Goal: Task Accomplishment & Management: Manage account settings

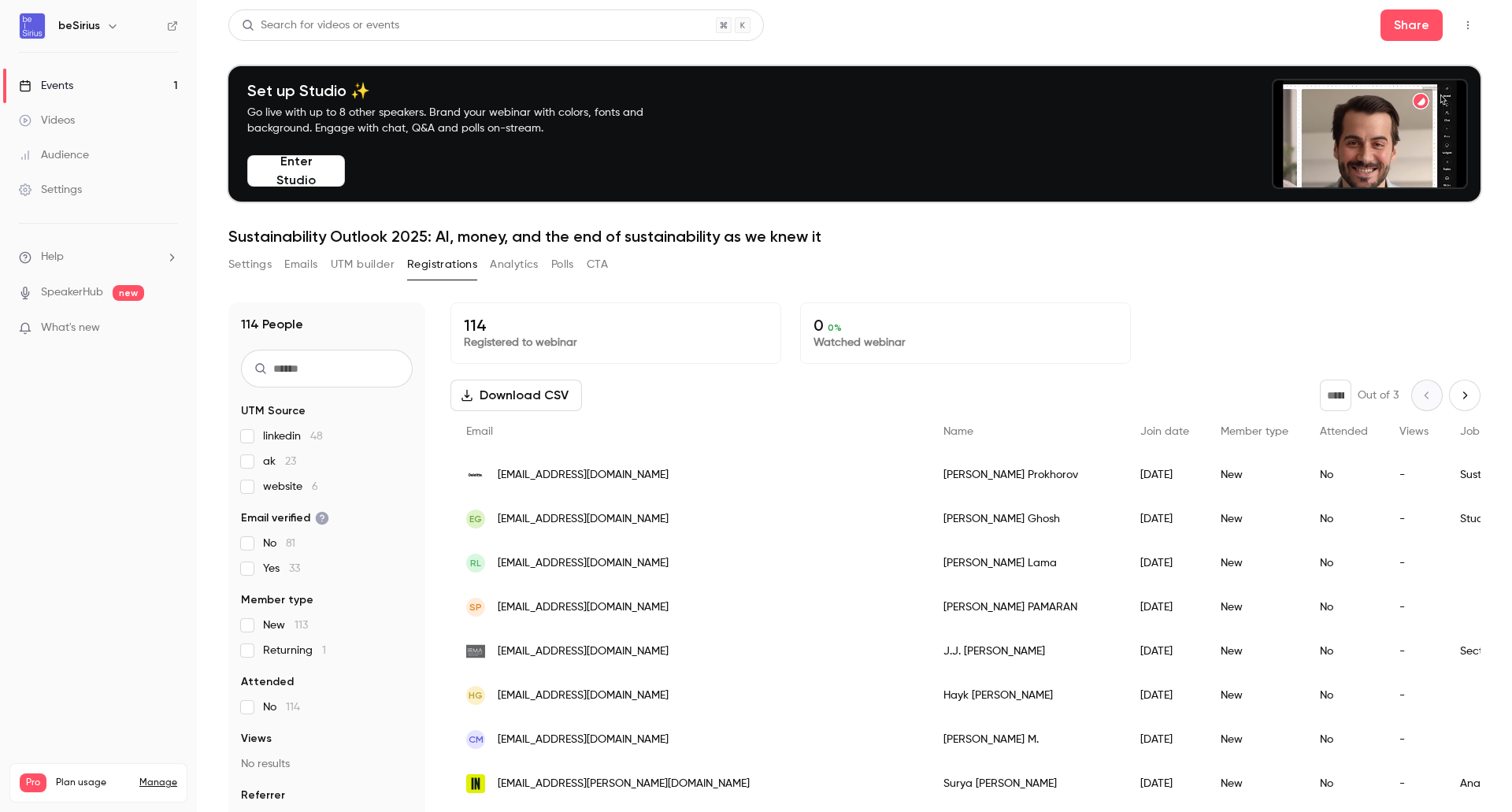
scroll to position [531, 0]
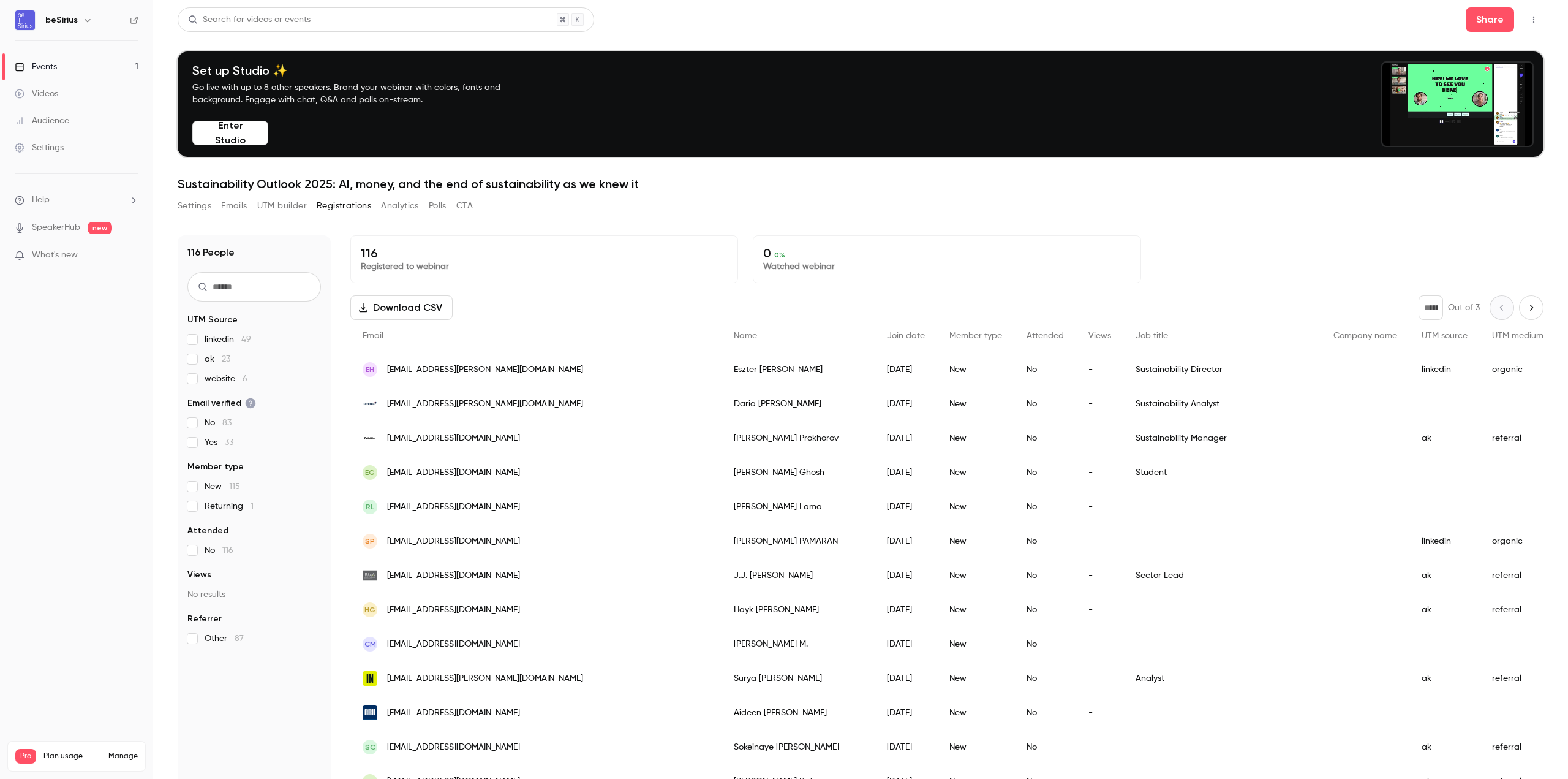
click at [189, 207] on button "Settings" at bounding box center [194, 205] width 34 height 19
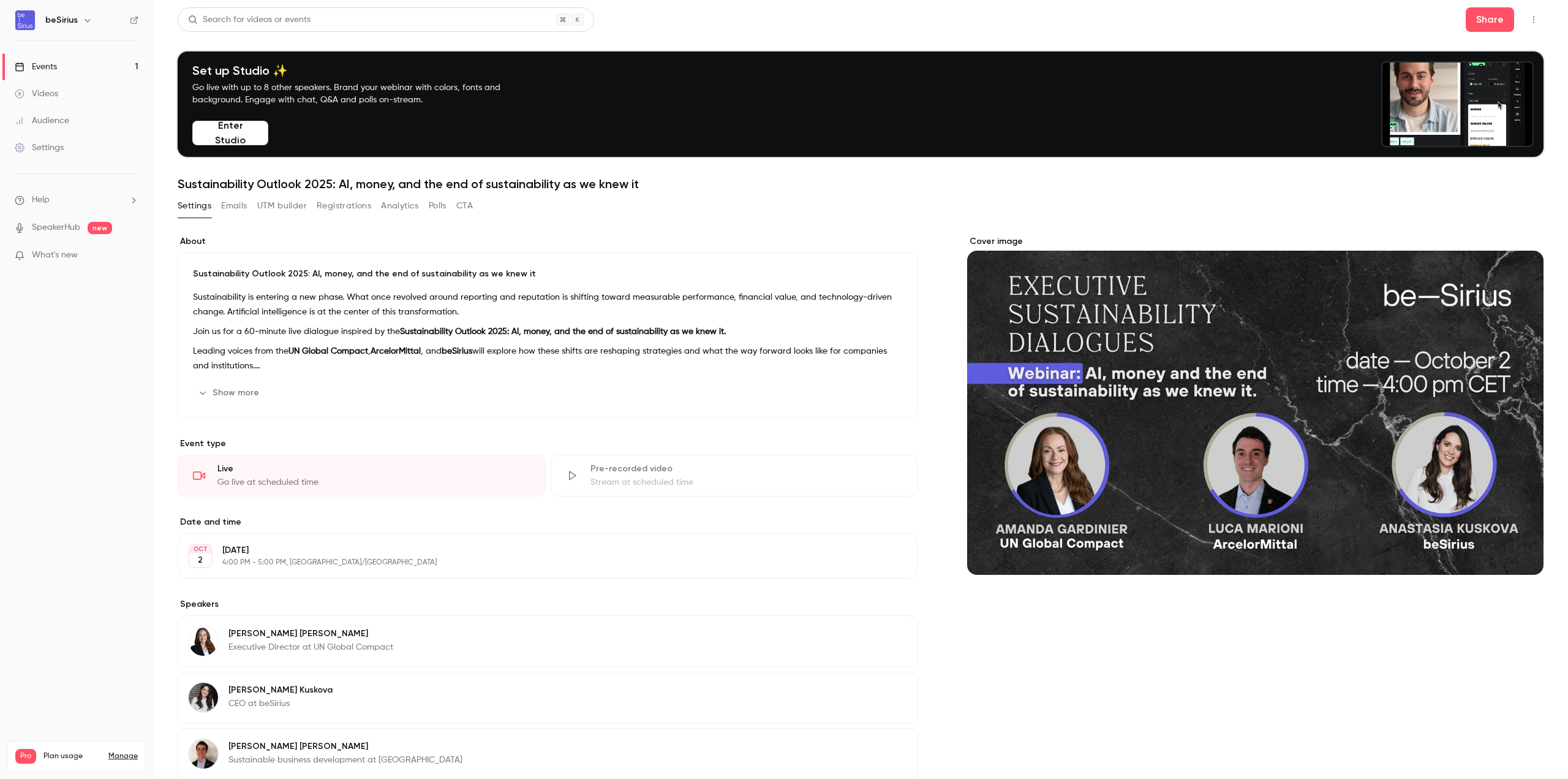
click at [237, 202] on button "Emails" at bounding box center [234, 205] width 26 height 19
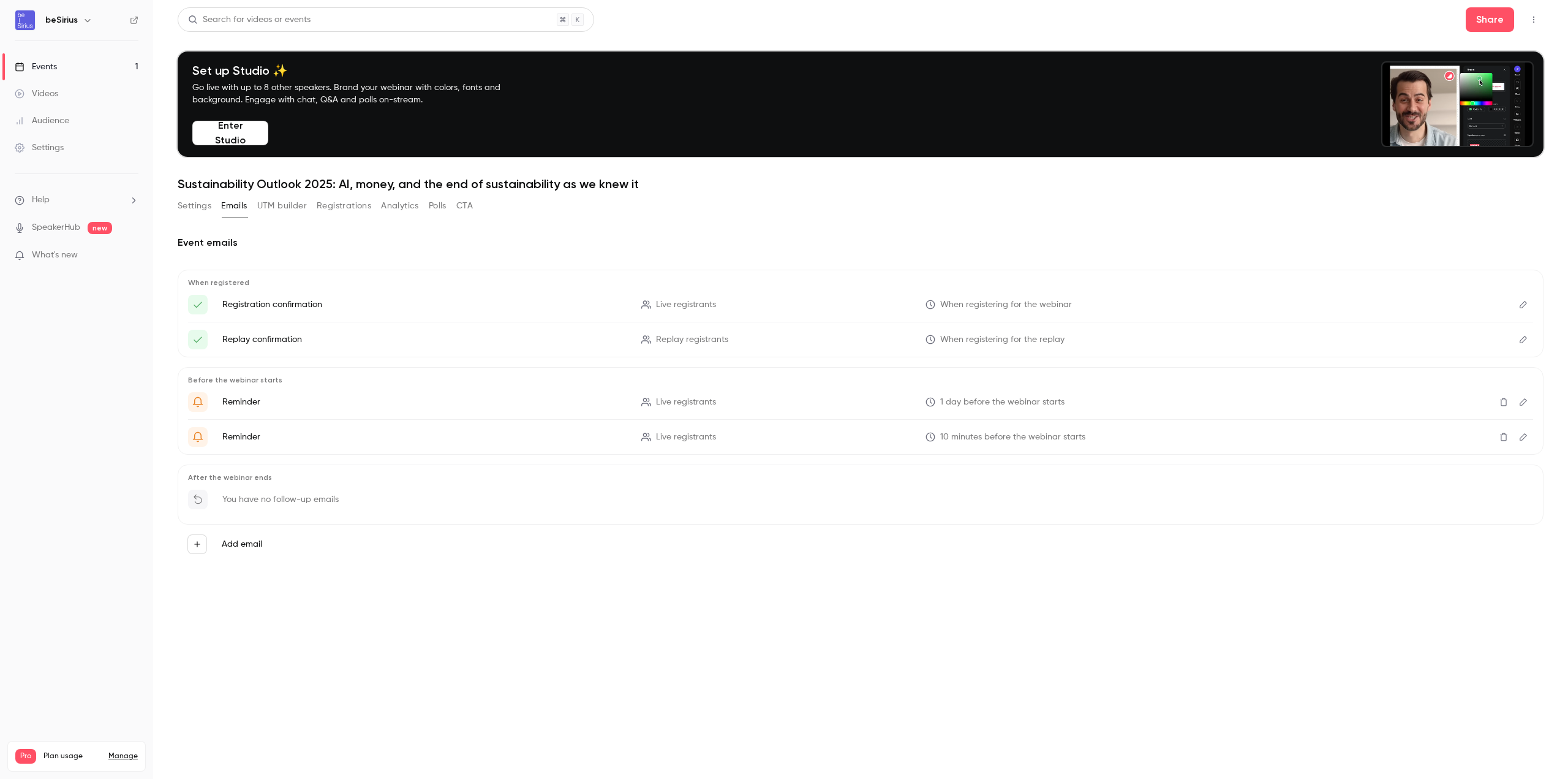
click at [55, 63] on div "Events" at bounding box center [35, 66] width 42 height 12
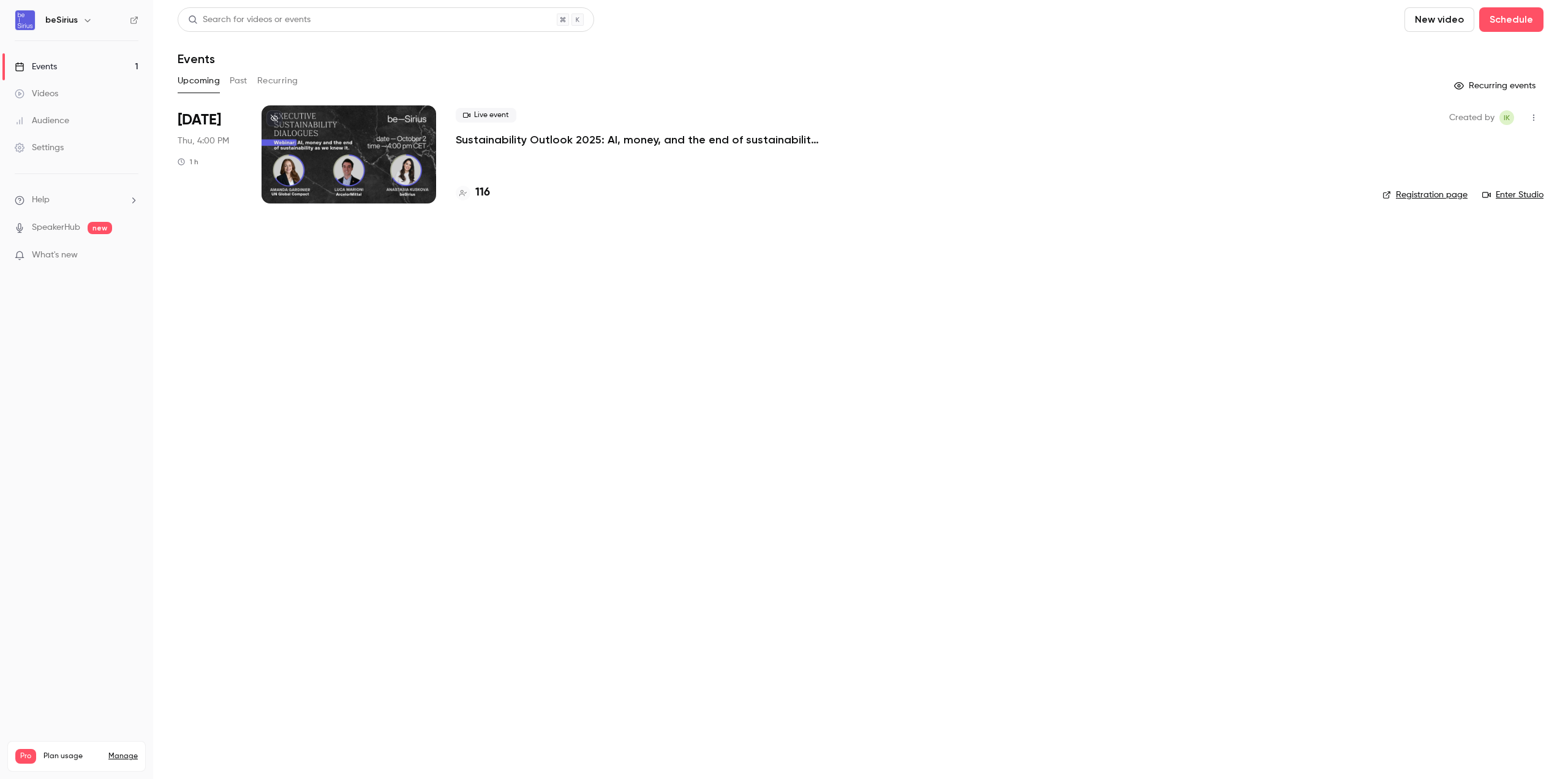
click at [382, 143] on div at bounding box center [348, 154] width 175 height 98
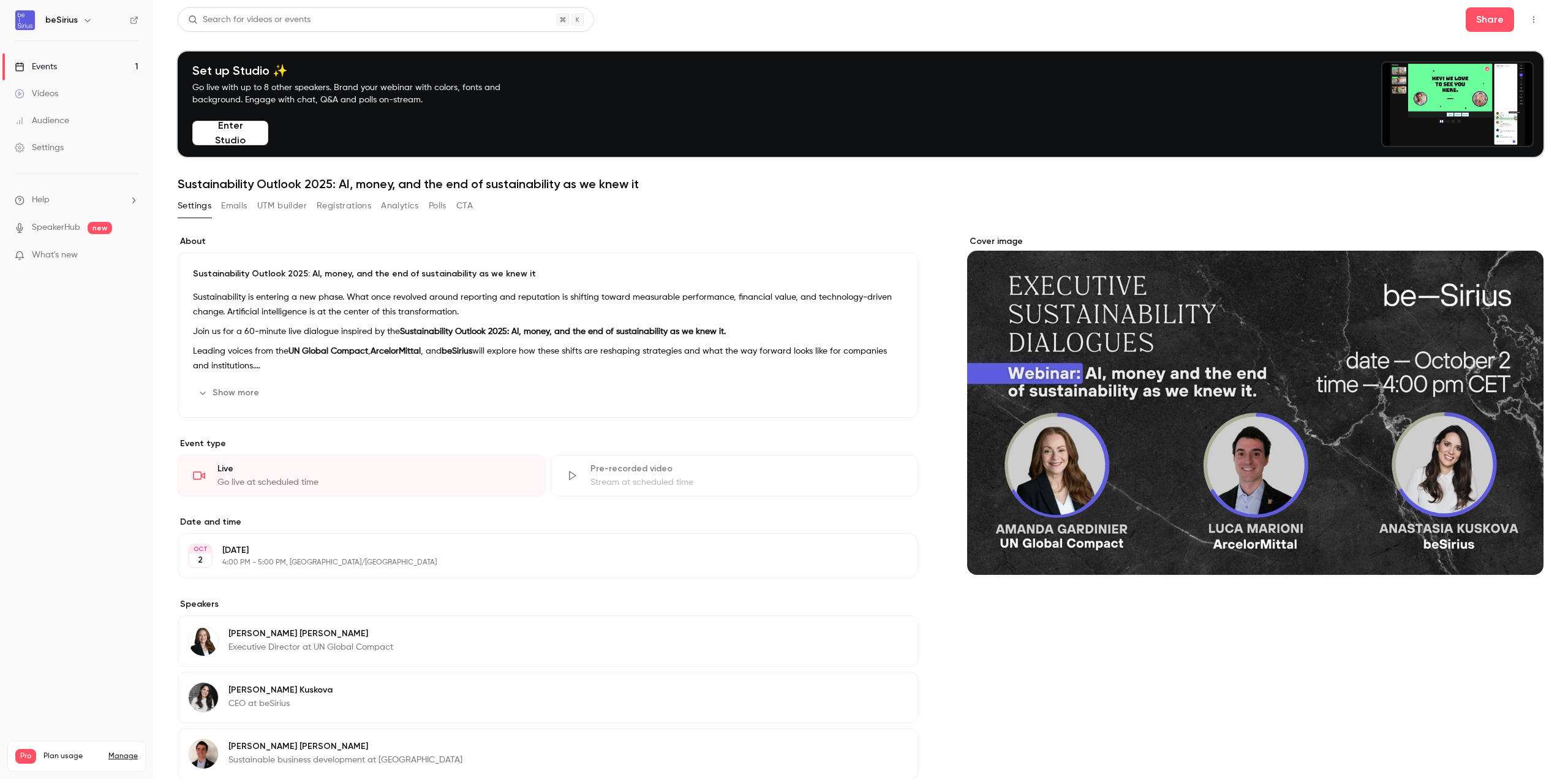
click at [294, 206] on button "UTM builder" at bounding box center [281, 205] width 50 height 19
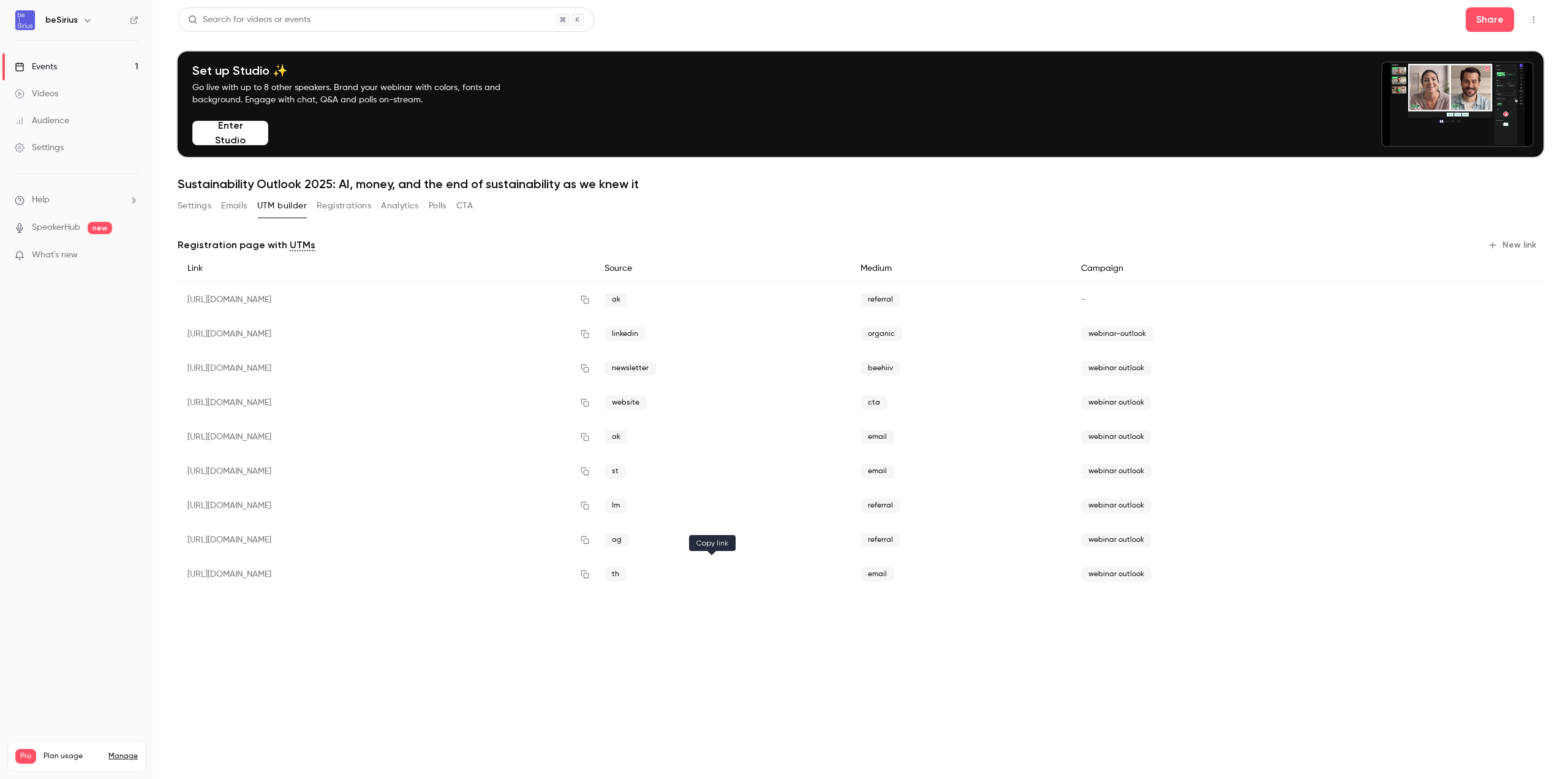
click at [590, 577] on icon "button" at bounding box center [585, 574] width 10 height 9
click at [223, 203] on button "Emails" at bounding box center [234, 205] width 26 height 19
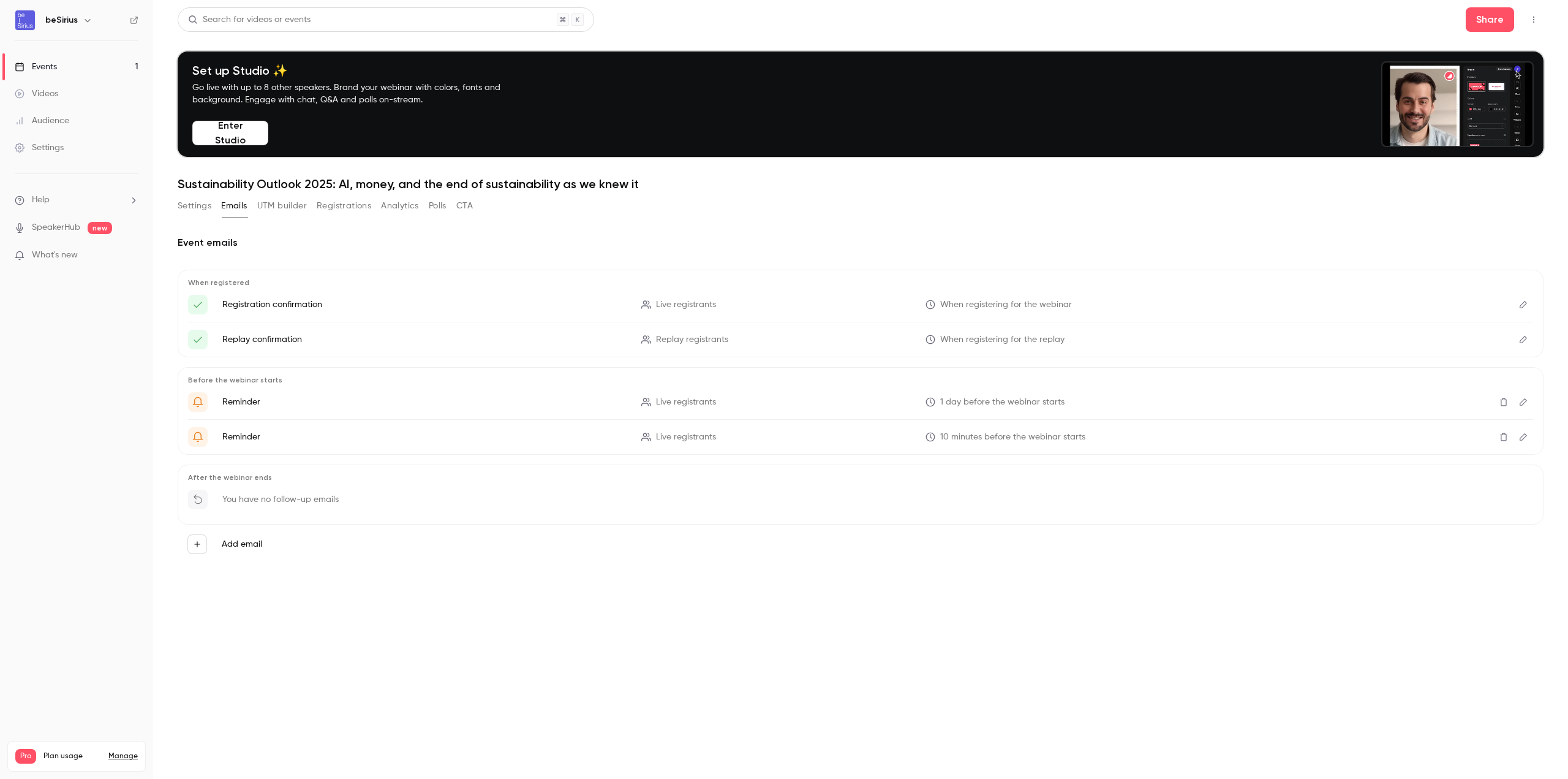
click at [345, 207] on button "Registrations" at bounding box center [344, 205] width 55 height 19
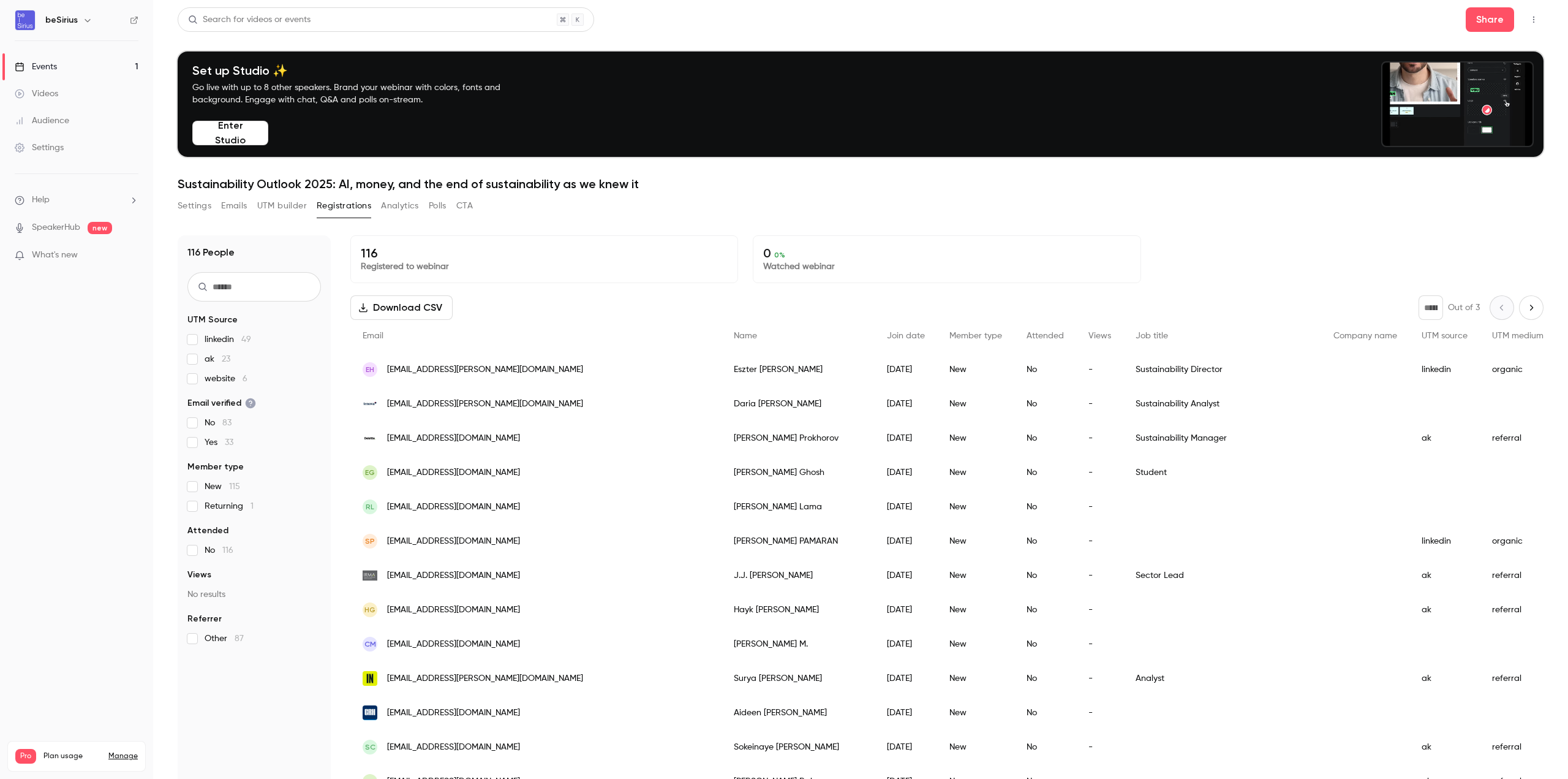
click at [79, 64] on link "Events 1" at bounding box center [76, 66] width 153 height 27
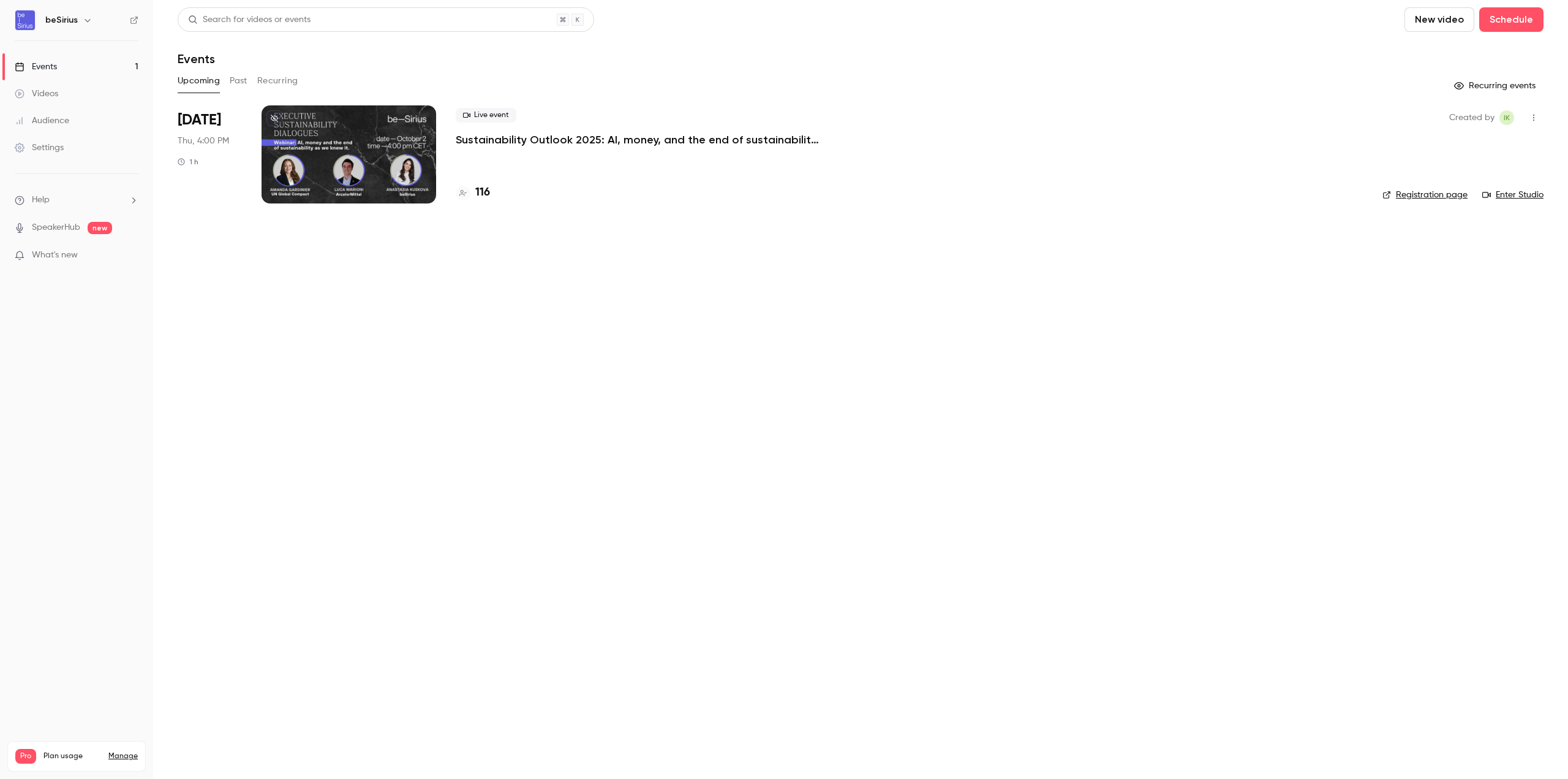
click at [304, 125] on div at bounding box center [348, 154] width 175 height 98
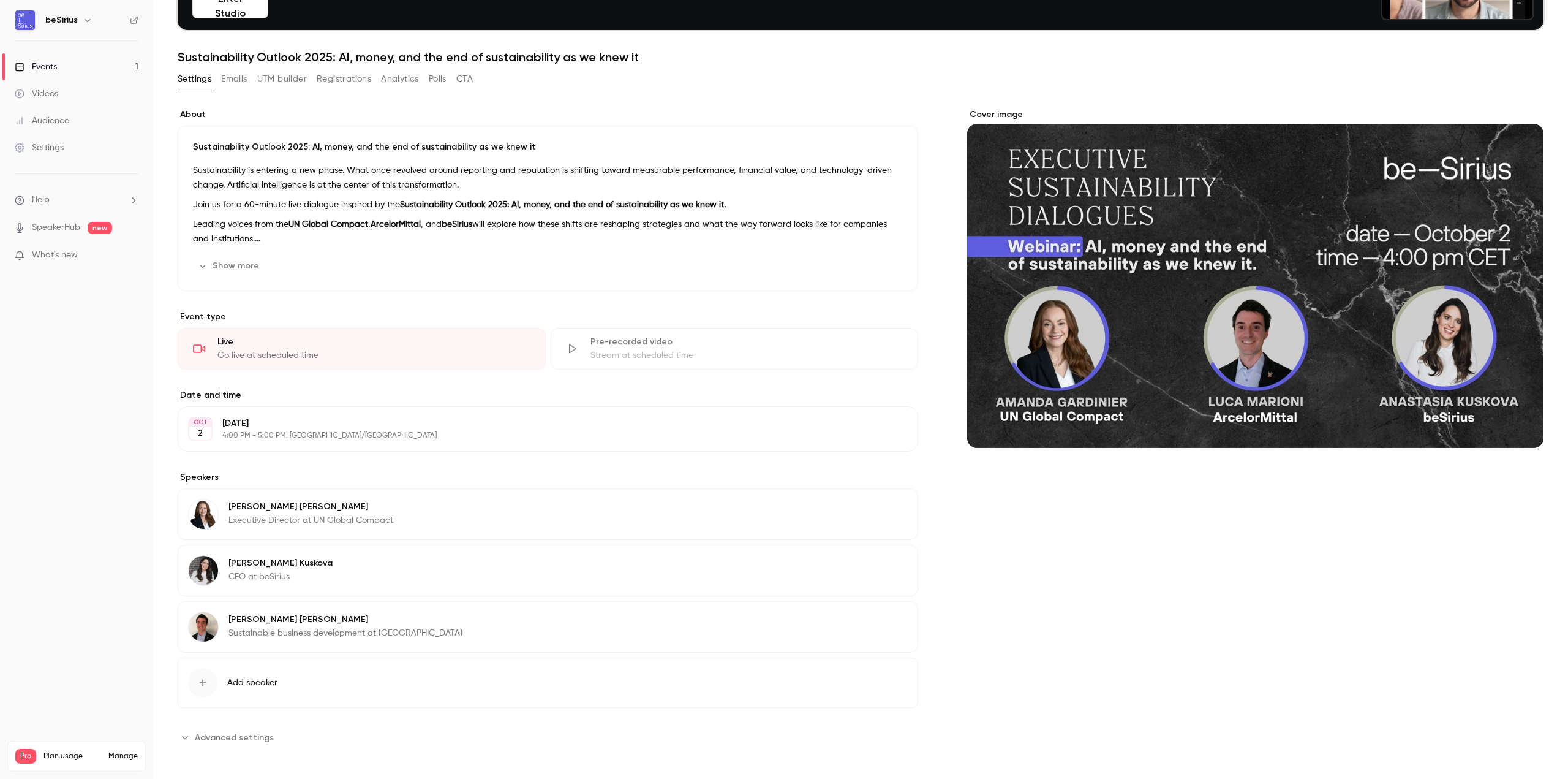
scroll to position [132, 0]
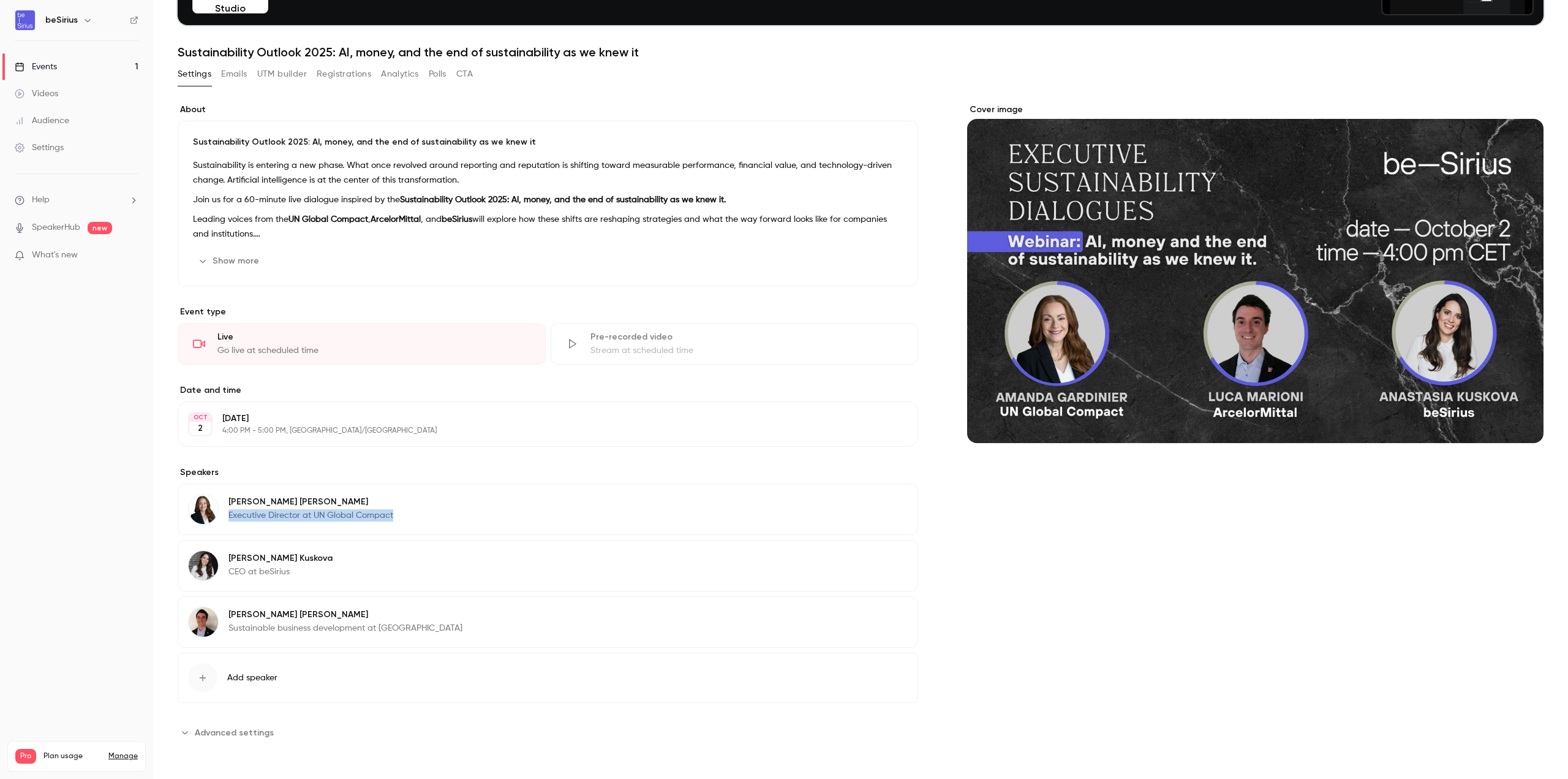
drag, startPoint x: 381, startPoint y: 515, endPoint x: 228, endPoint y: 516, distance: 153.0
click at [228, 516] on div "[PERSON_NAME] Executive Director at UN Global Compact Edit" at bounding box center [548, 508] width 740 height 51
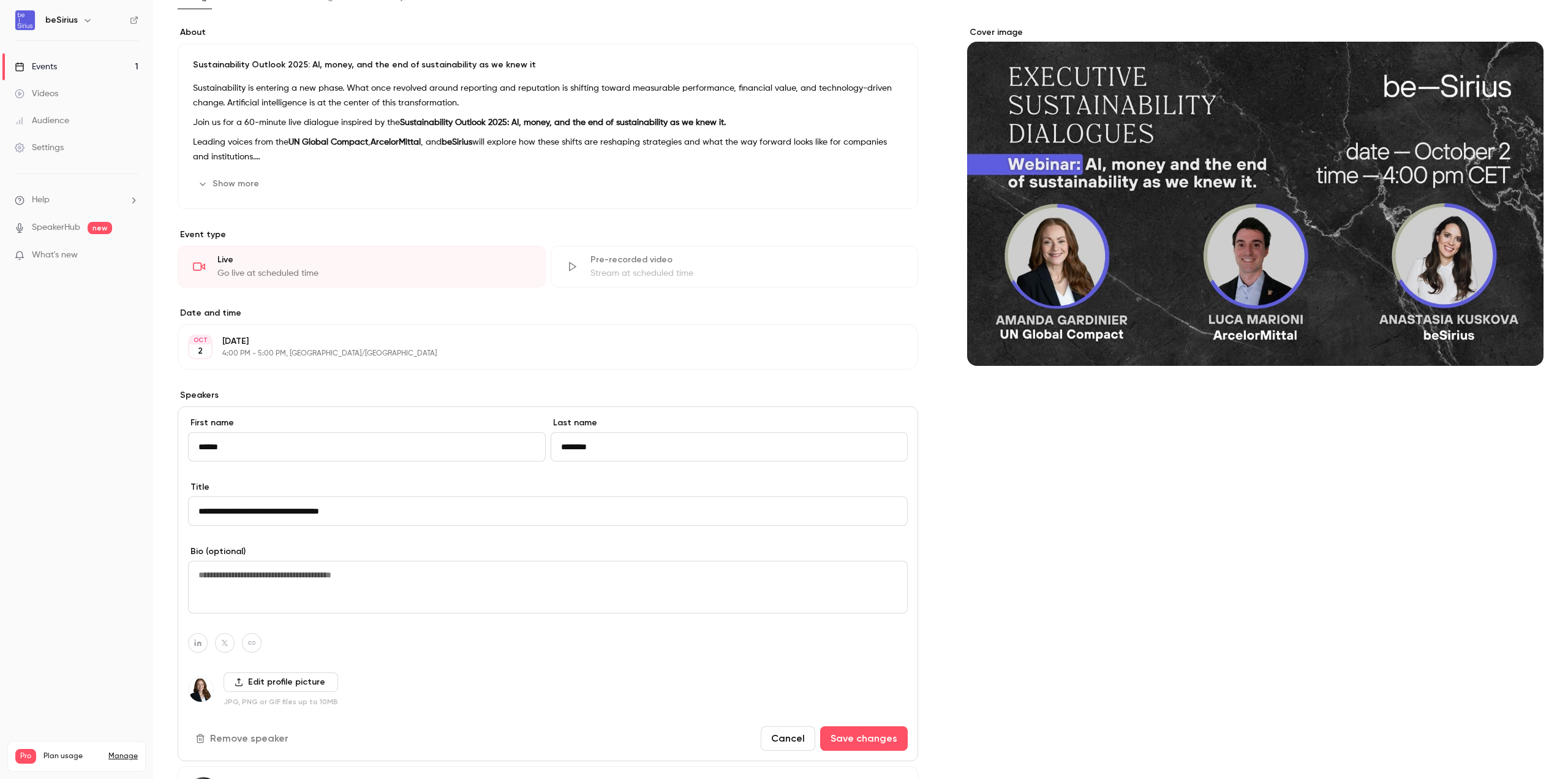
scroll to position [254, 0]
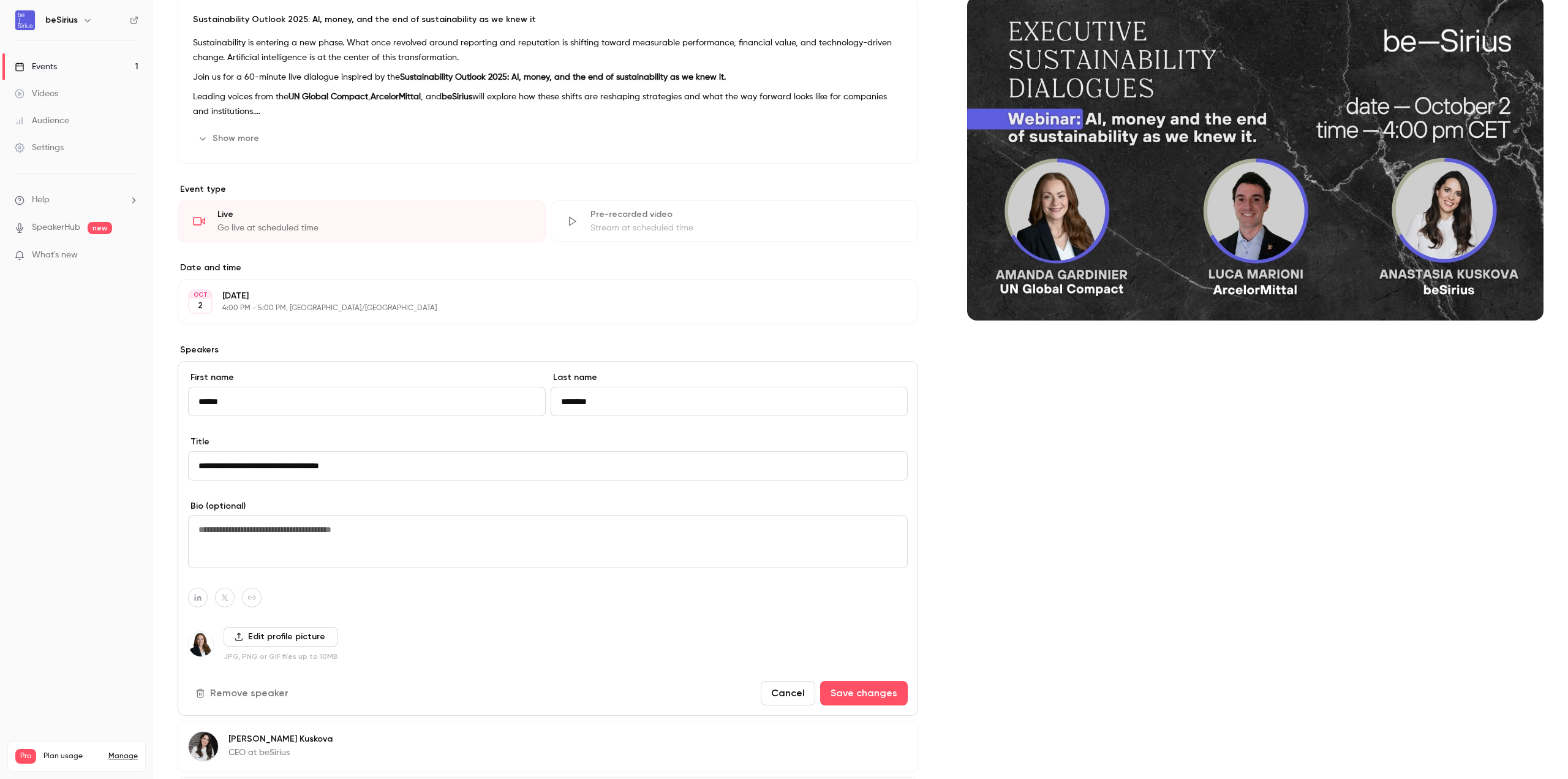
drag, startPoint x: 372, startPoint y: 467, endPoint x: 142, endPoint y: 469, distance: 230.0
click at [142, 469] on div "beSirius Events 1 Videos Audience Settings Help SpeakerHub new What's new Pro P…" at bounding box center [784, 390] width 1568 height 779
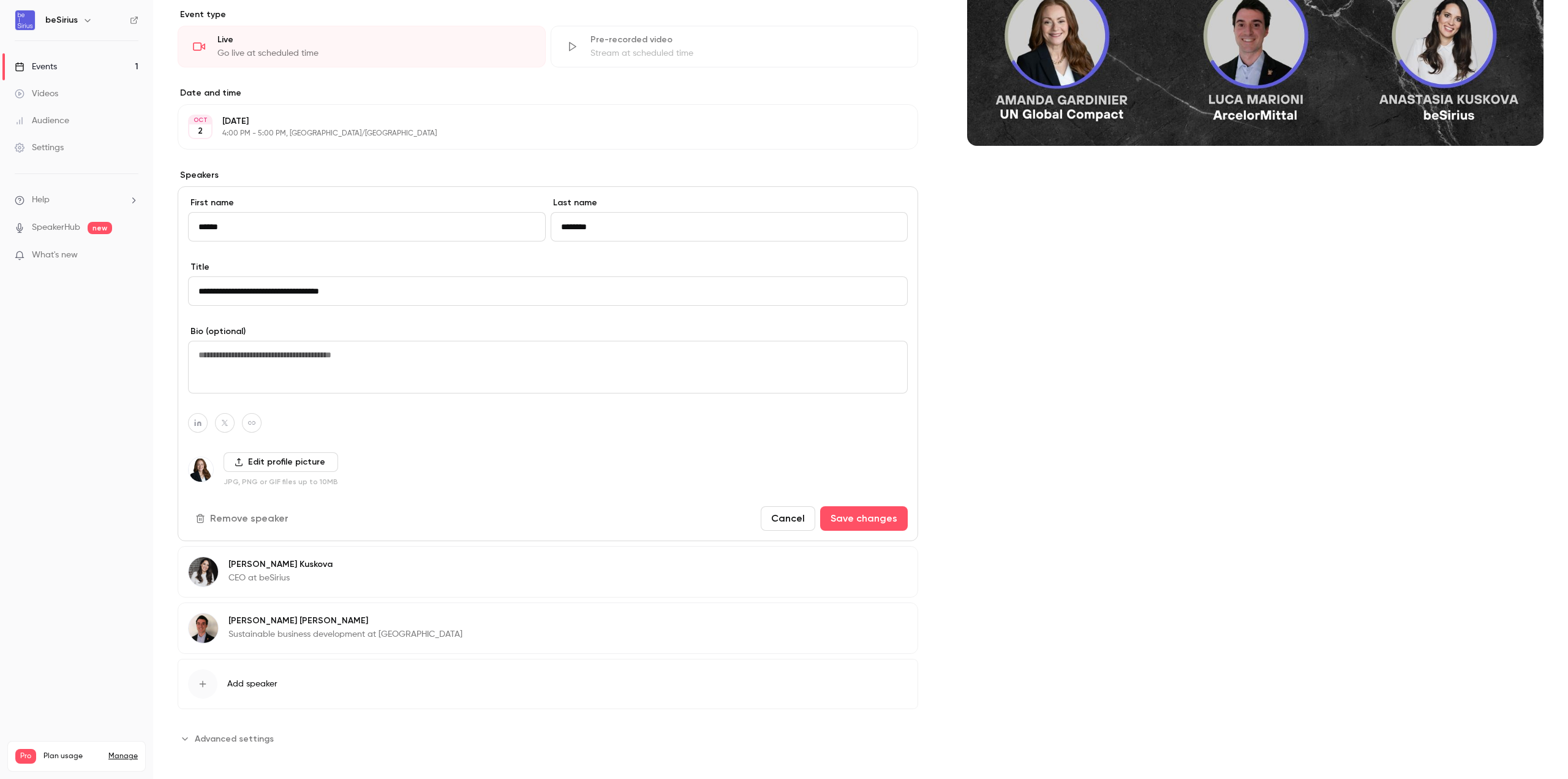
scroll to position [435, 0]
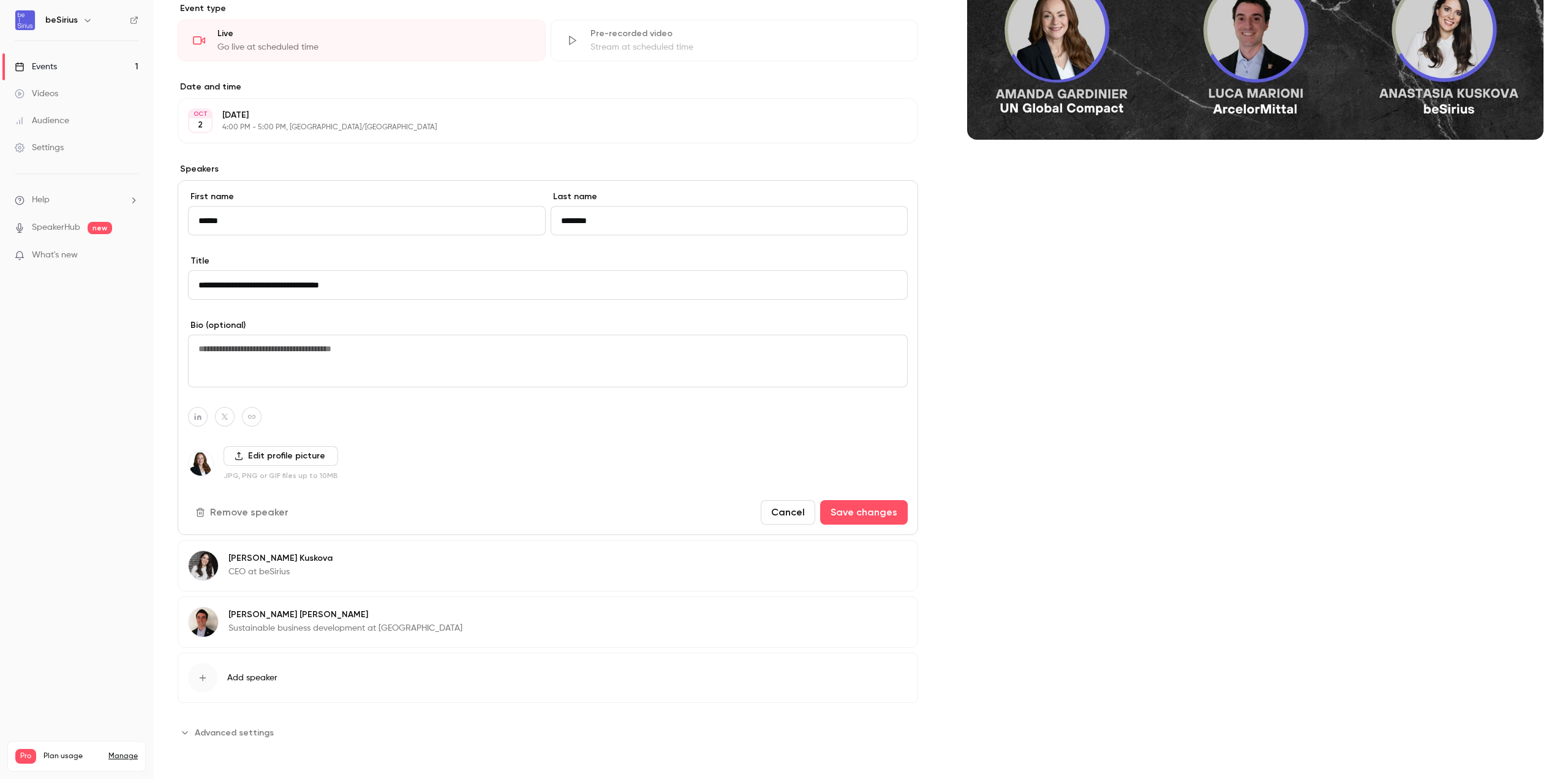
click at [1050, 515] on div "Cover image" at bounding box center [1255, 271] width 576 height 942
click at [368, 629] on p "Sustainable business development at [GEOGRAPHIC_DATA]" at bounding box center [345, 628] width 234 height 12
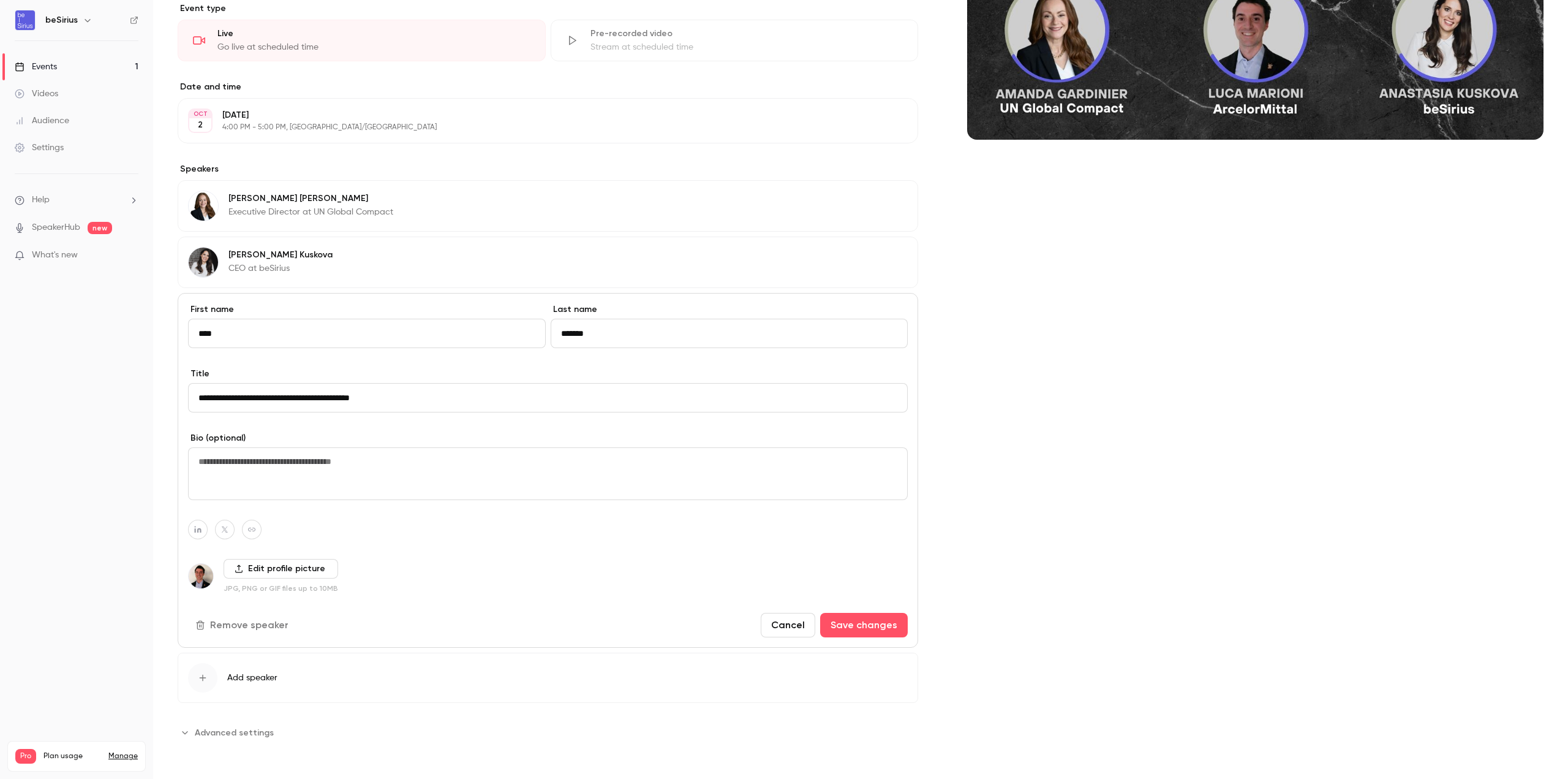
drag, startPoint x: 438, startPoint y: 401, endPoint x: 93, endPoint y: 402, distance: 345.0
click at [93, 402] on div "beSirius Events 1 Videos Audience Settings Help SpeakerHub new What's new Pro P…" at bounding box center [784, 390] width 1568 height 779
